Goal: Complete application form

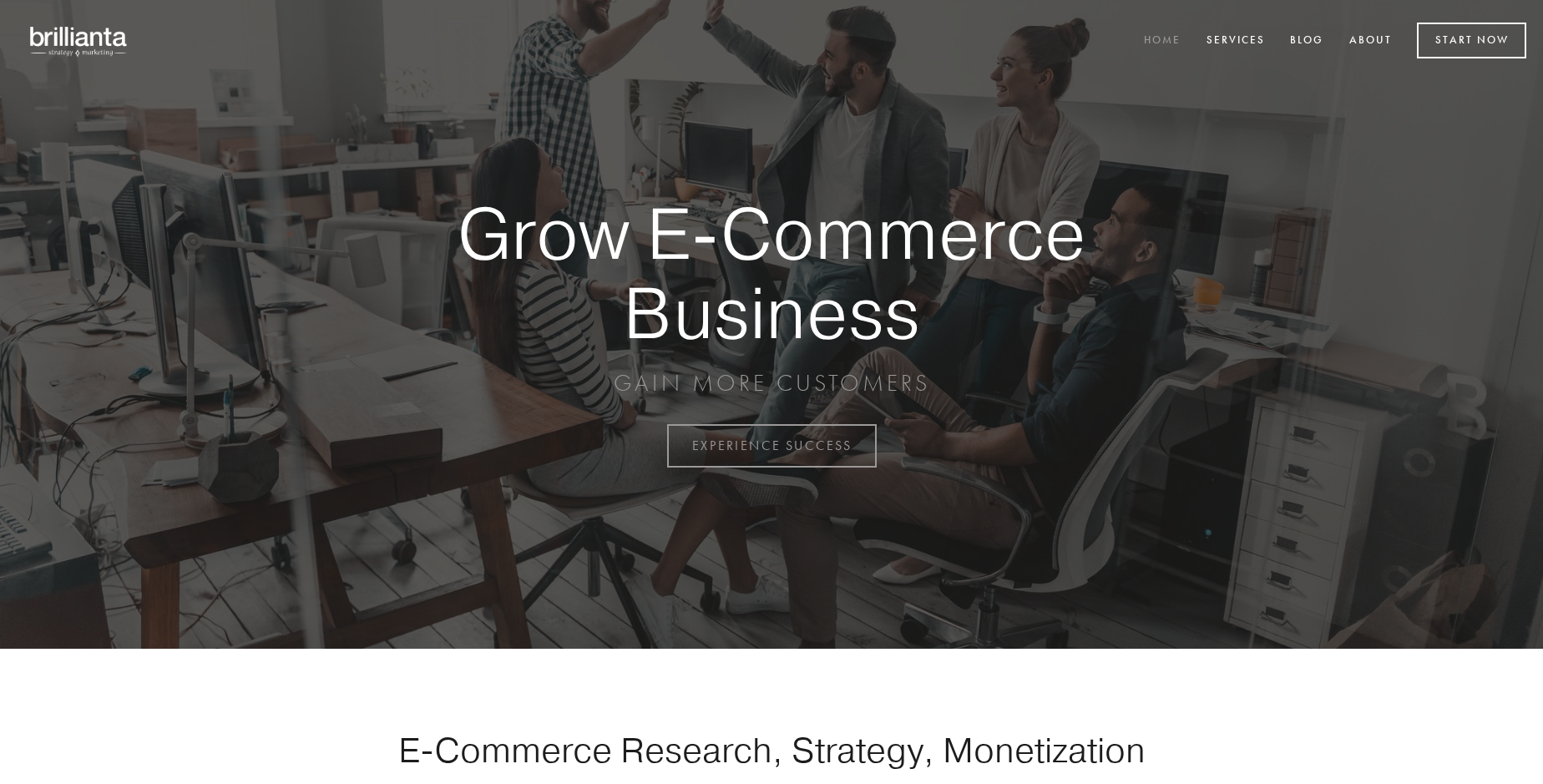
scroll to position [4376, 0]
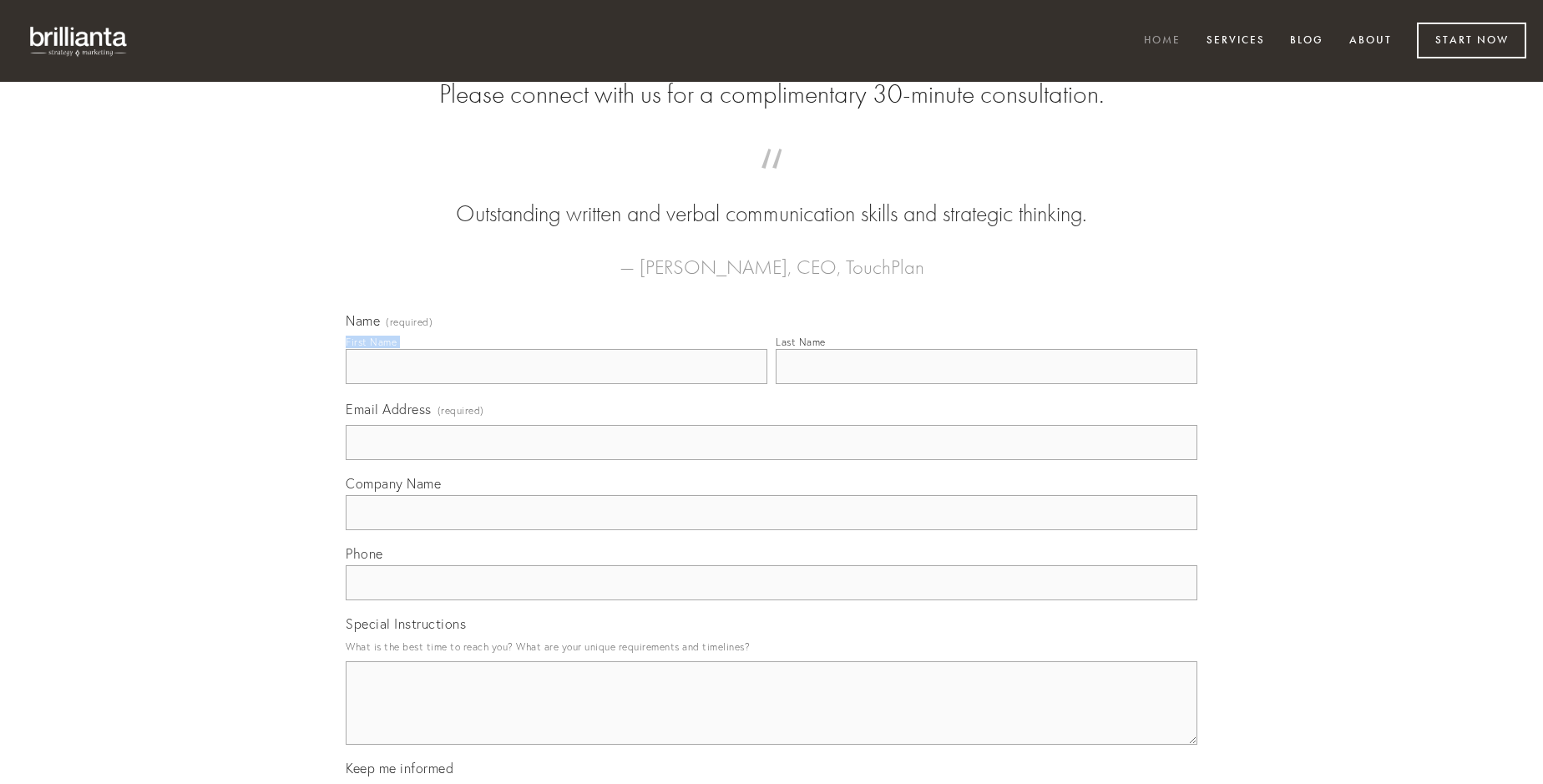
type input "[PERSON_NAME] PhD"
click at [985, 384] on input "Last Name" at bounding box center [986, 366] width 422 height 35
type input "[PERSON_NAME] PhD"
click at [772, 460] on input "Email Address (required)" at bounding box center [772, 442] width 851 height 35
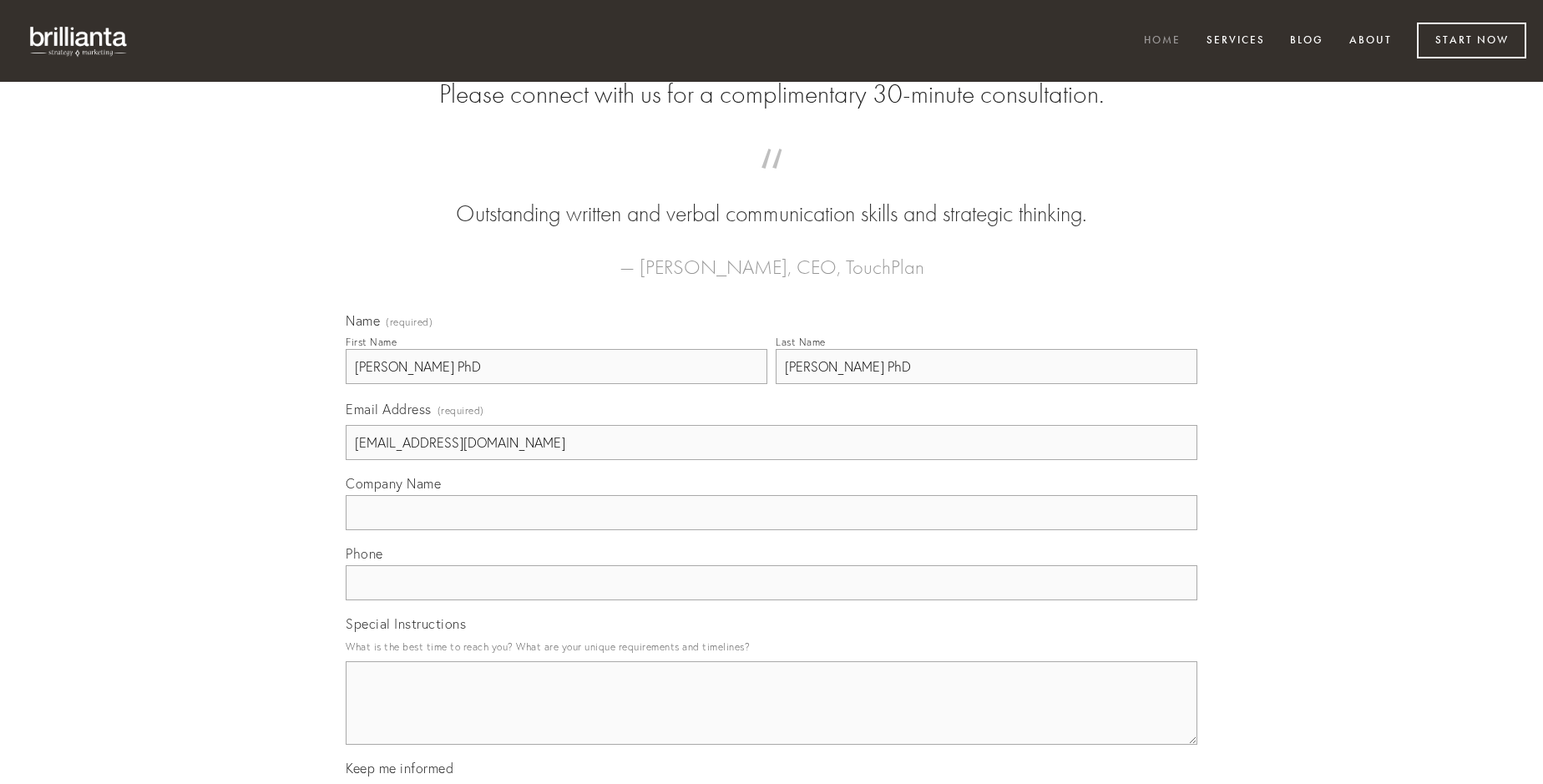
type input "[EMAIL_ADDRESS][DOMAIN_NAME]"
click at [772, 530] on input "Company Name" at bounding box center [772, 512] width 851 height 35
type input "solvo"
click at [772, 600] on input "text" at bounding box center [772, 583] width 851 height 35
click at [772, 718] on textarea "Special Instructions" at bounding box center [772, 702] width 851 height 84
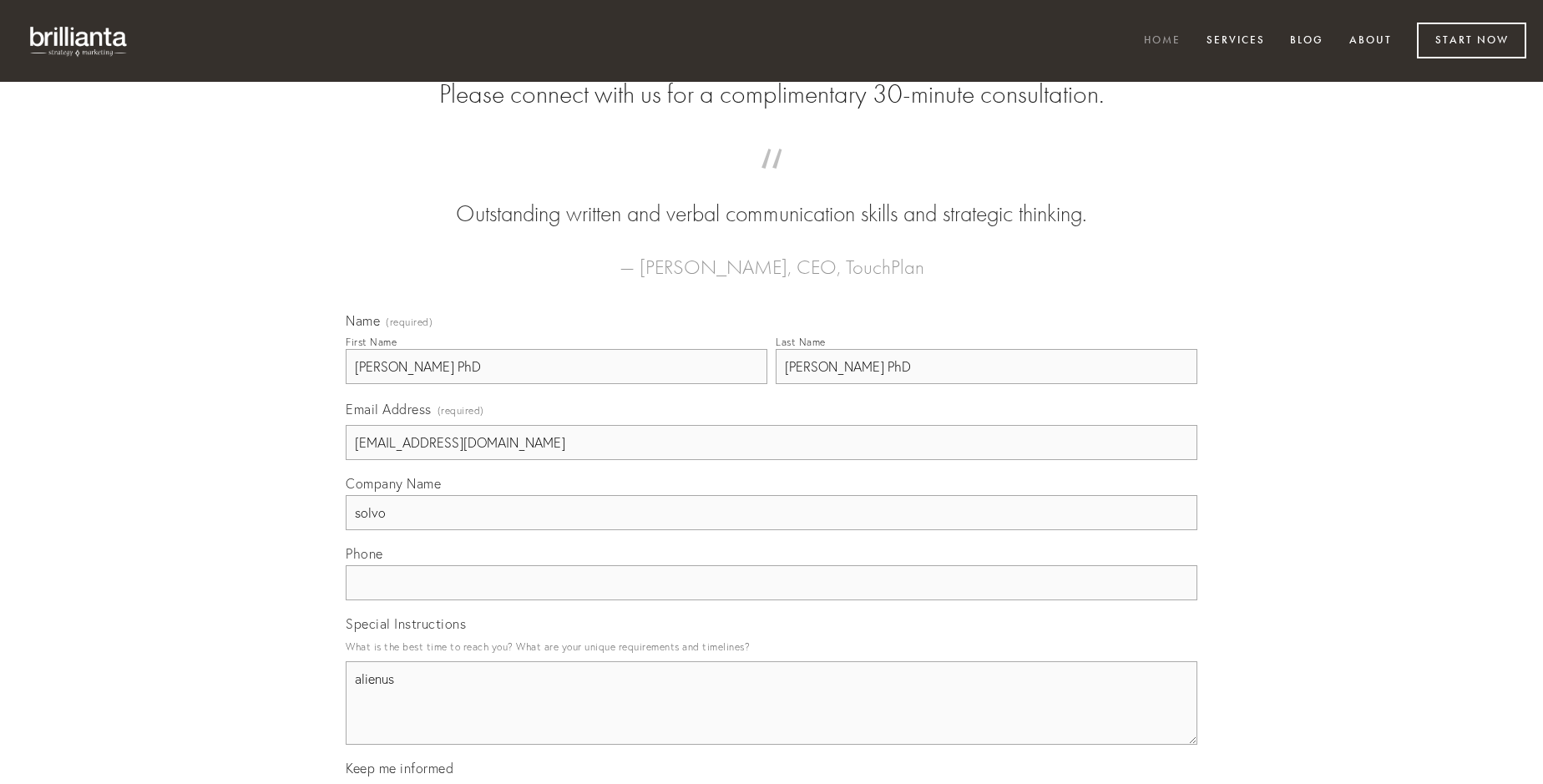
type textarea "alienus"
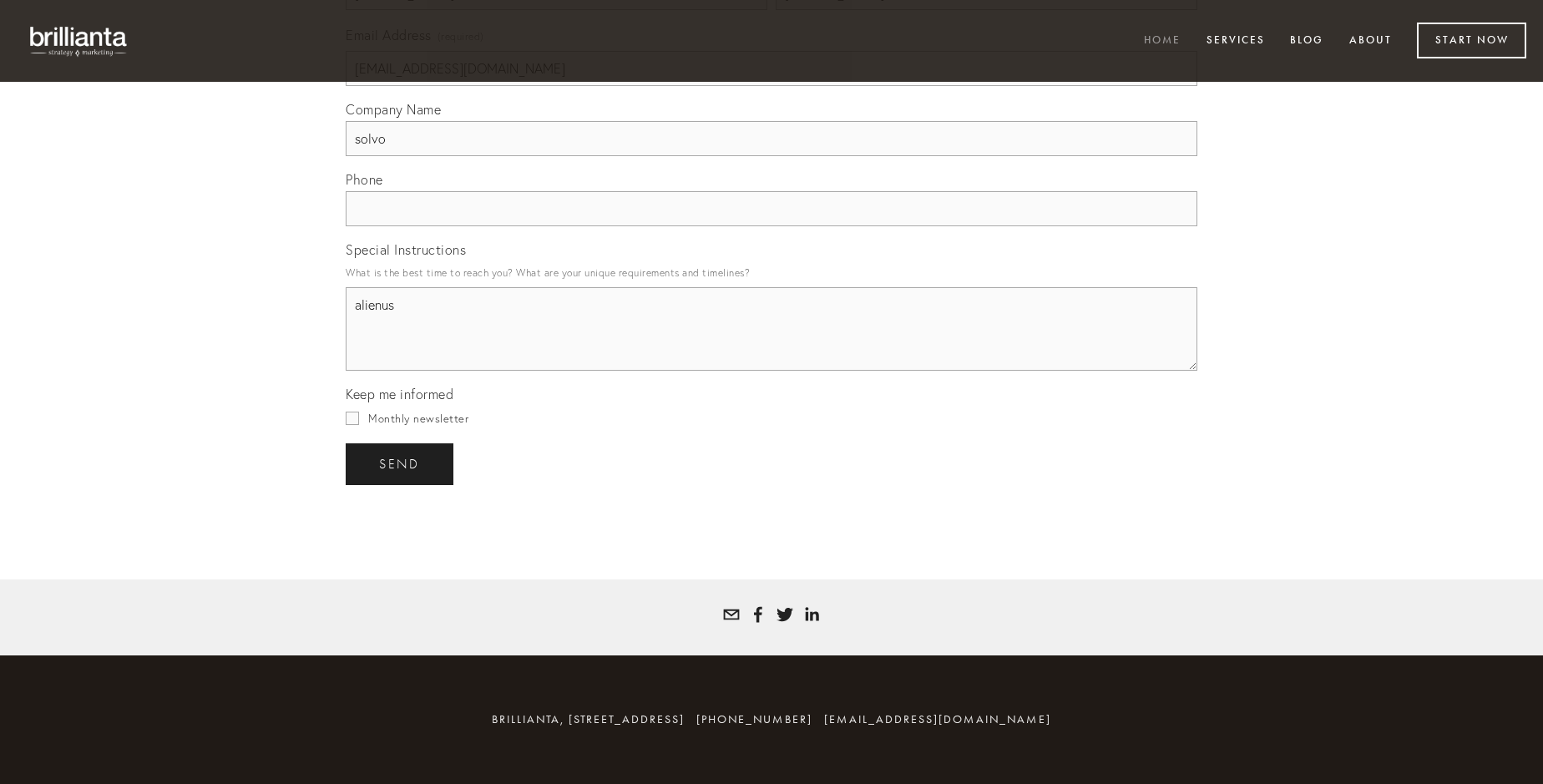
click at [401, 463] on span "send" at bounding box center [399, 464] width 40 height 15
